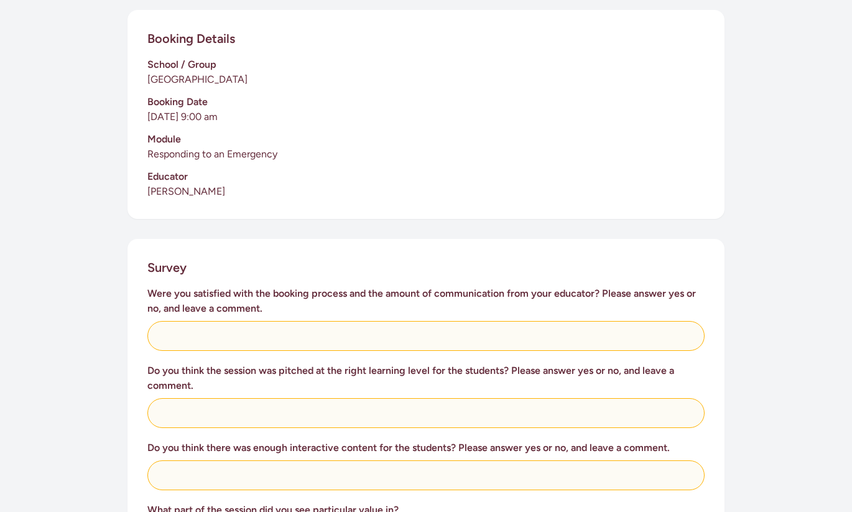
scroll to position [284, 0]
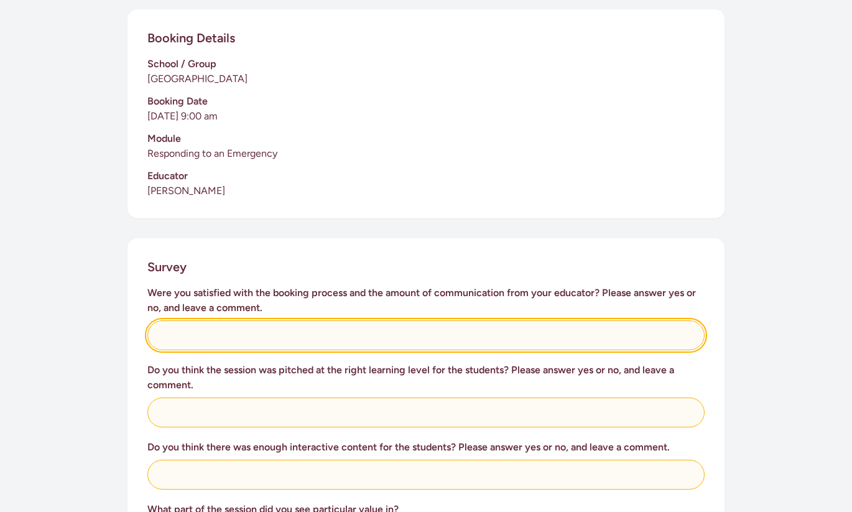
click at [256, 321] on input "text" at bounding box center [425, 335] width 557 height 30
type input "Yes, it was really easy and [PERSON_NAME] was quick to respond to messages"
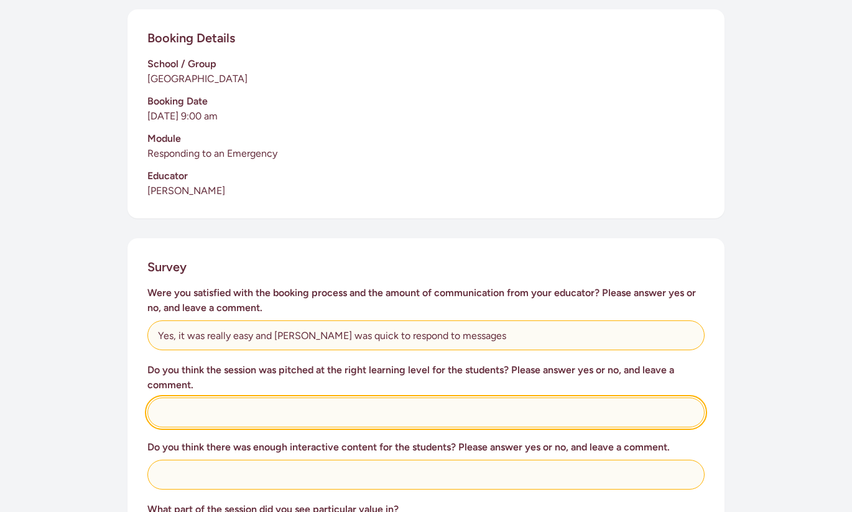
click at [206, 403] on input "text" at bounding box center [425, 412] width 557 height 30
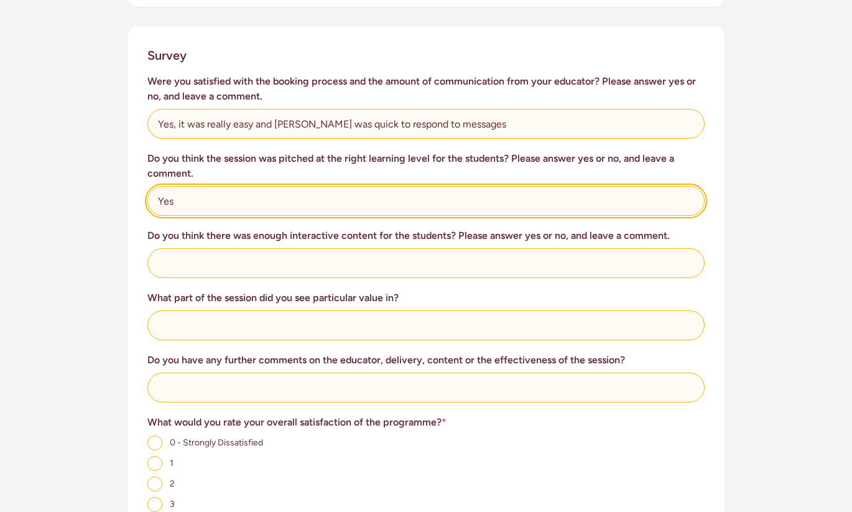
scroll to position [496, 0]
type input "Yes"
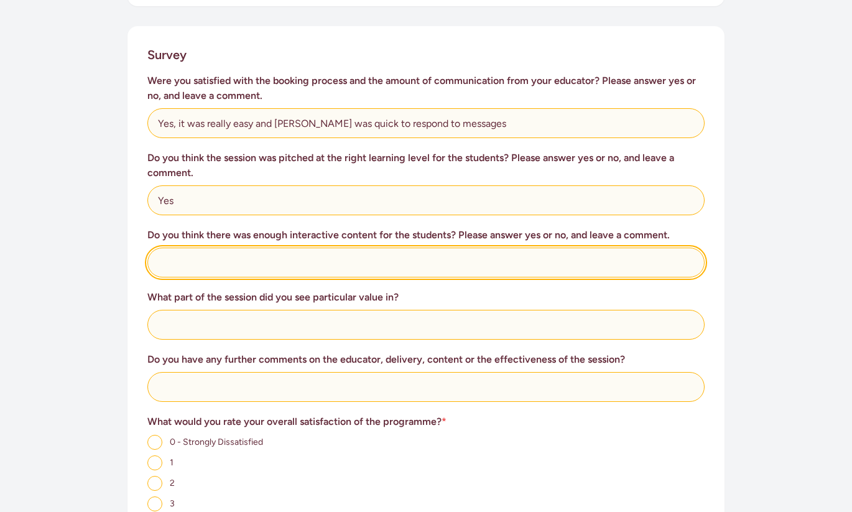
click at [161, 248] on input "text" at bounding box center [425, 263] width 557 height 30
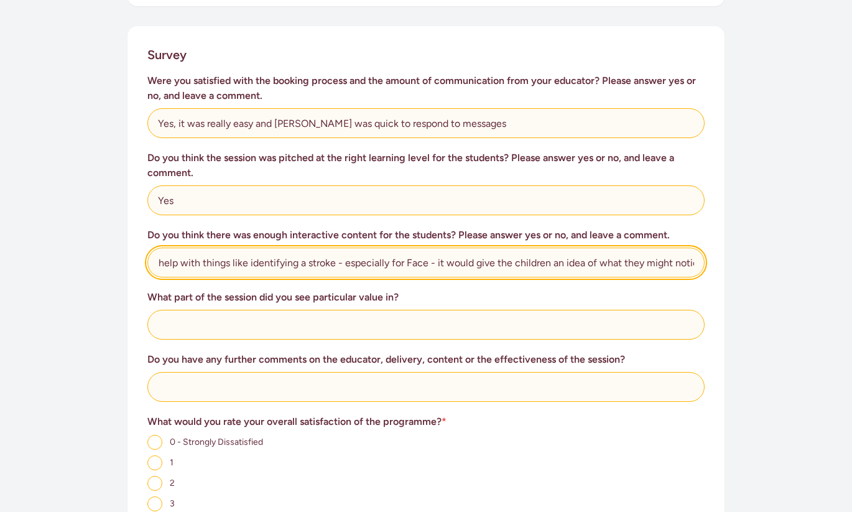
scroll to position [0, 219]
type input "Yes, Although I do wonder if some visuals might help with things like identifyi…"
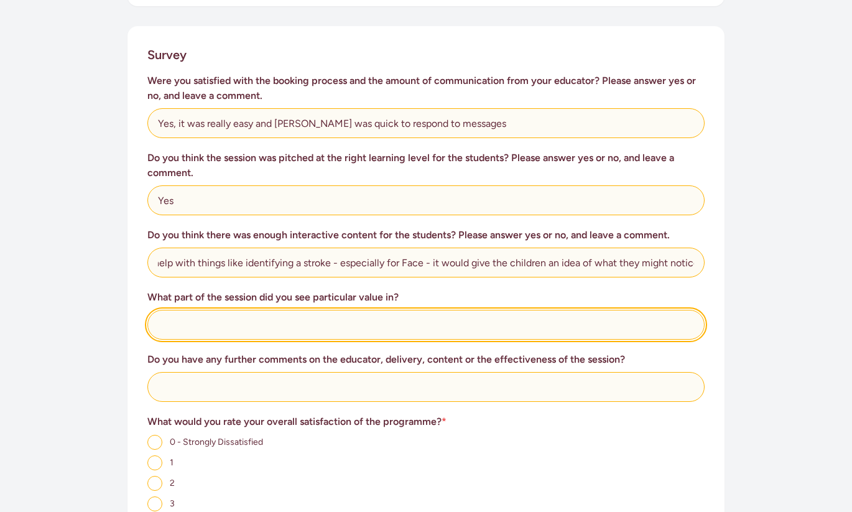
scroll to position [0, 0]
click at [181, 311] on input "text" at bounding box center [425, 325] width 557 height 30
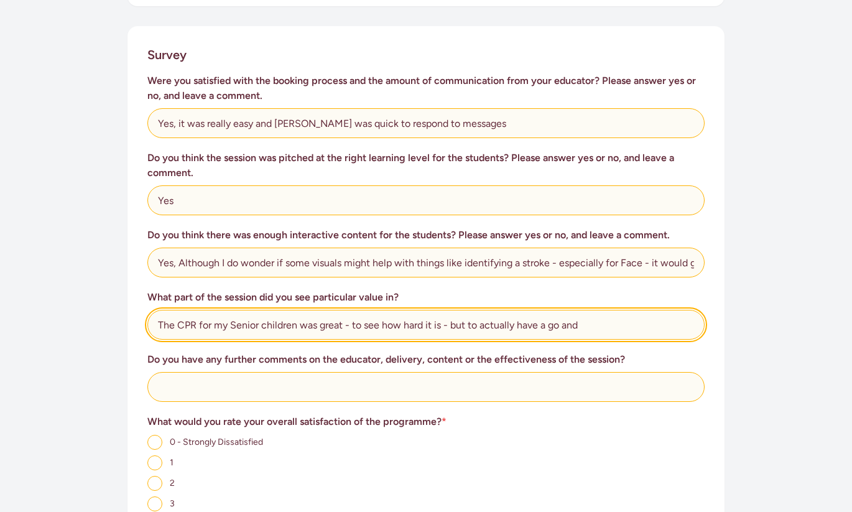
click at [465, 310] on input "The CPR for my Senior children was great - to see how hard it is - but to actua…" at bounding box center [425, 325] width 557 height 30
click at [573, 312] on input "The CPR for my Senior children was great - to see how hard it is and to actuall…" at bounding box center [425, 325] width 557 height 30
click at [648, 310] on input "The CPR for my Senior children was great - to see how hard it is and to actuall…" at bounding box center [425, 325] width 557 height 30
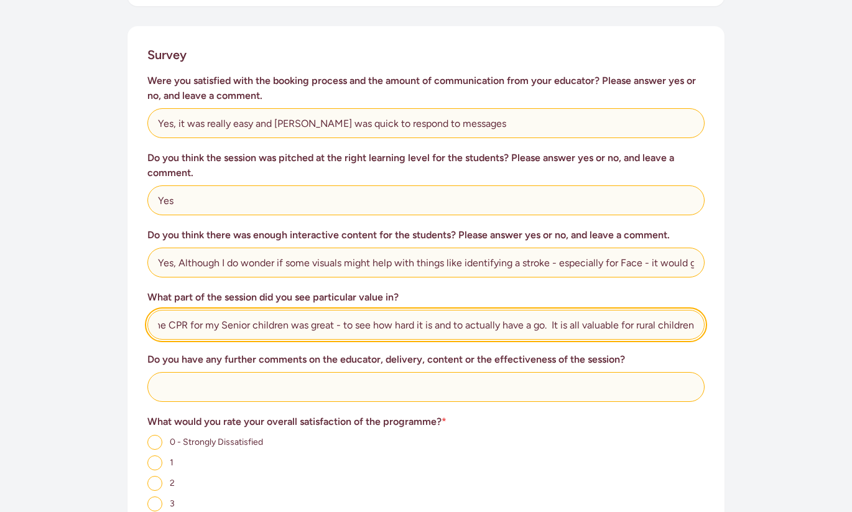
drag, startPoint x: 619, startPoint y: 310, endPoint x: 695, endPoint y: 310, distance: 76.5
click at [695, 310] on input "The CPR for my Senior children was great - to see how hard it is and to actuall…" at bounding box center [425, 325] width 557 height 30
click at [376, 311] on input "The CPR for my Senior children was great - to see how hard it is and to actuall…" at bounding box center [425, 325] width 557 height 30
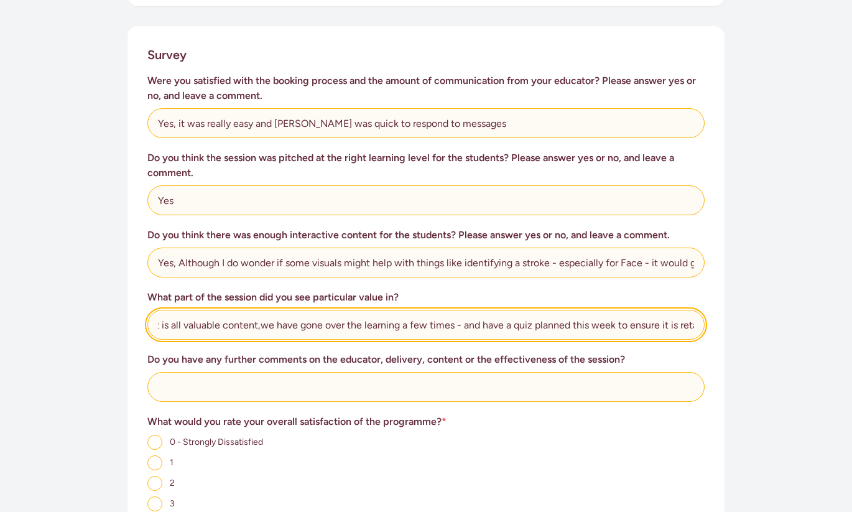
drag, startPoint x: 480, startPoint y: 310, endPoint x: 611, endPoint y: 310, distance: 130.6
click at [611, 310] on input "The CPR for my Senior children was great - to see how hard it is and to actuall…" at bounding box center [425, 325] width 557 height 30
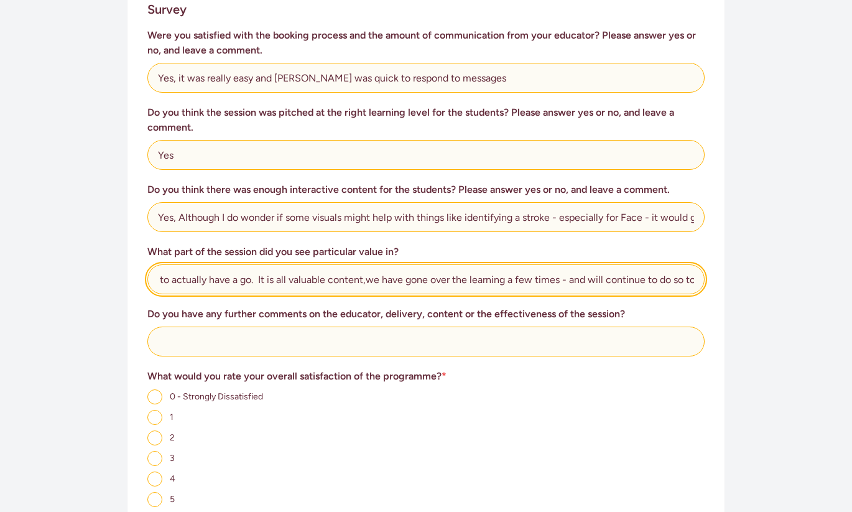
scroll to position [560, 0]
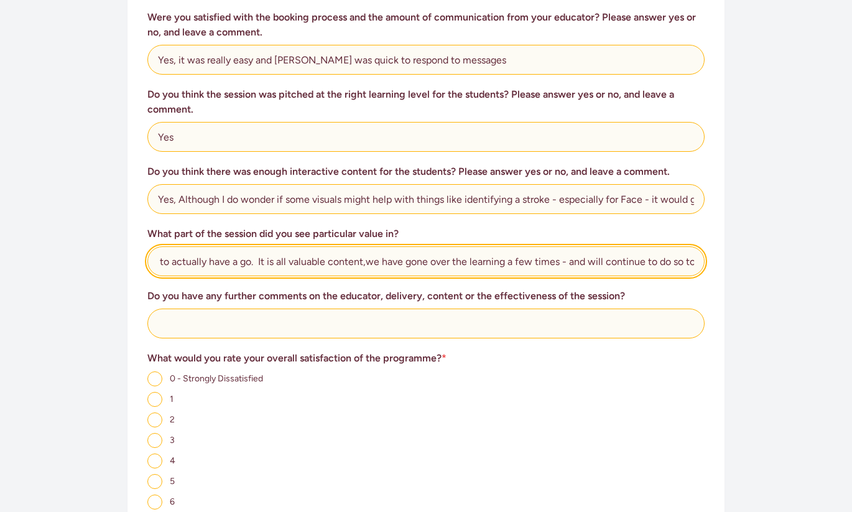
type input "The CPR for my Senior children was great - to see how hard it is and to actuall…"
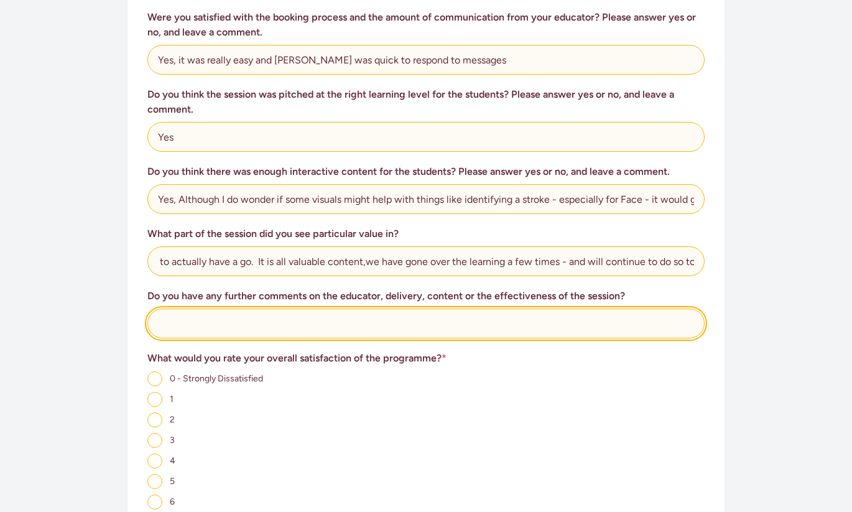
click at [182, 308] on input "text" at bounding box center [425, 323] width 557 height 30
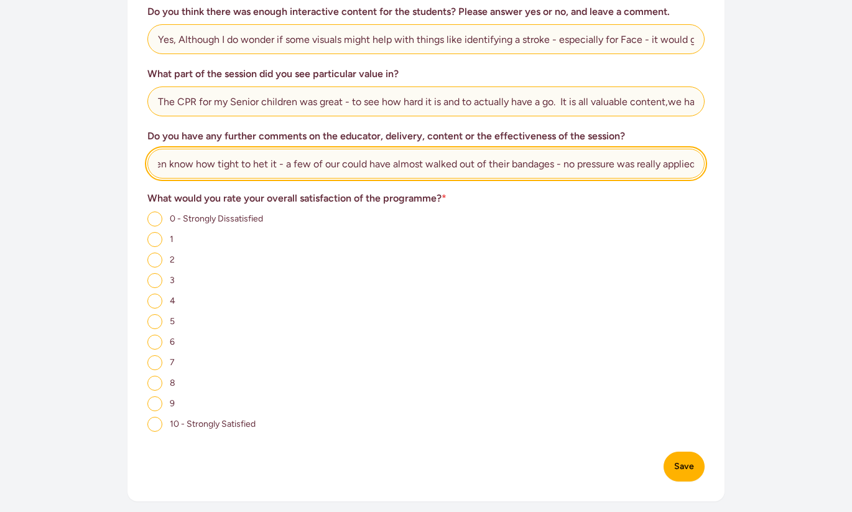
scroll to position [721, 0]
type input "Maybe a wee bit more direstion with the bandaging on bleeding - just to ensure …"
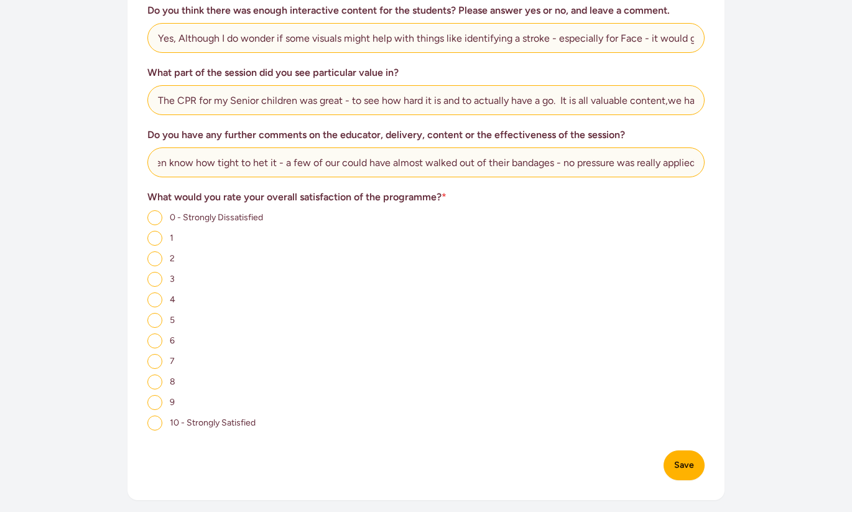
scroll to position [0, 0]
click at [155, 415] on input "10 - Strongly Satisfied" at bounding box center [154, 422] width 15 height 15
radio input "true"
click at [685, 452] on button "Save" at bounding box center [684, 465] width 41 height 30
